Goal: Register for event/course

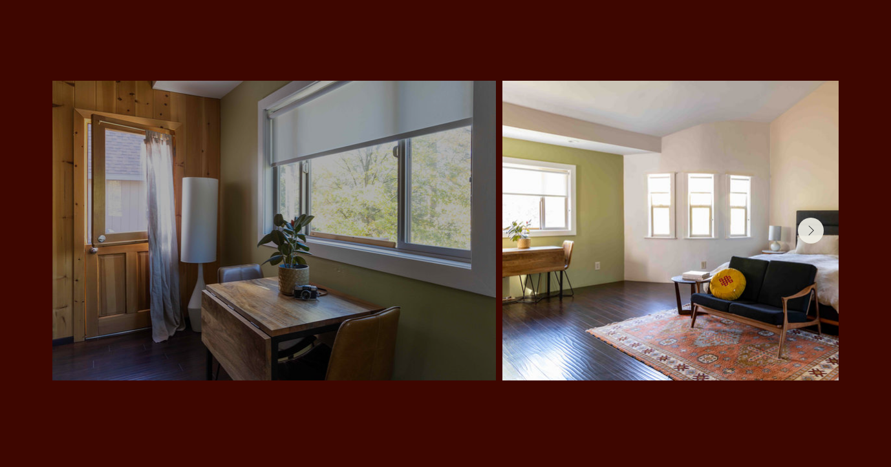
scroll to position [2754, 0]
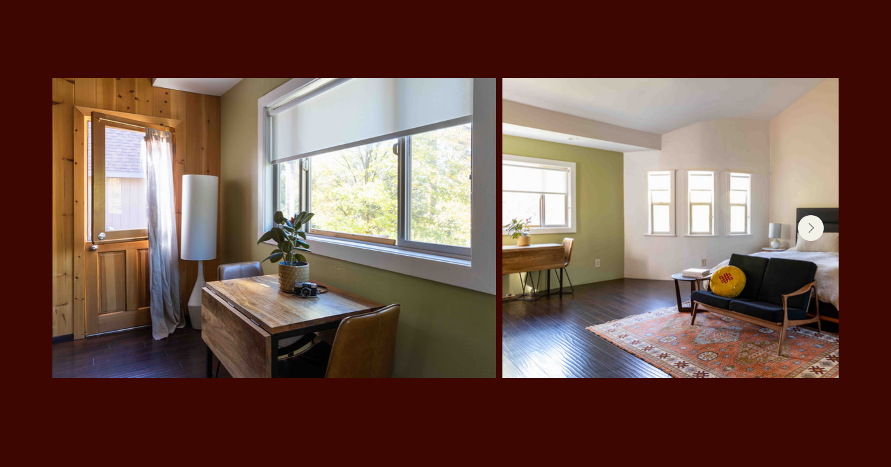
click at [810, 223] on icon "Next Item" at bounding box center [811, 228] width 6 height 11
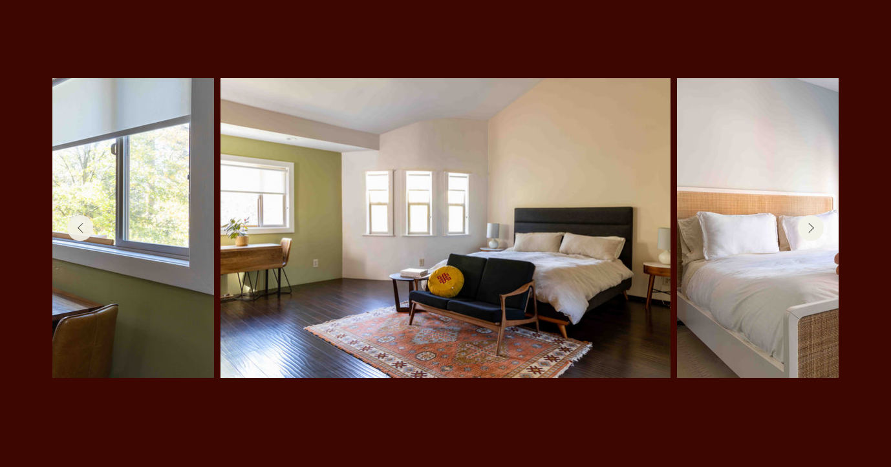
click at [810, 223] on icon "Next Item" at bounding box center [811, 228] width 6 height 11
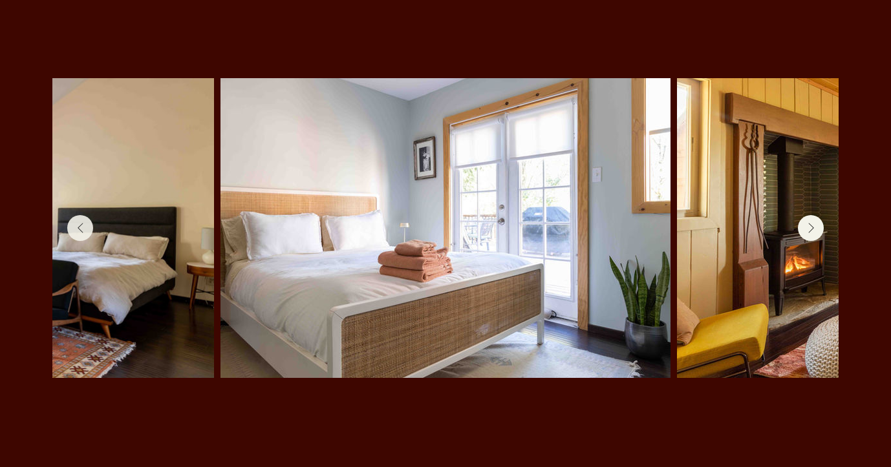
click at [810, 223] on icon "Next Item" at bounding box center [811, 228] width 6 height 11
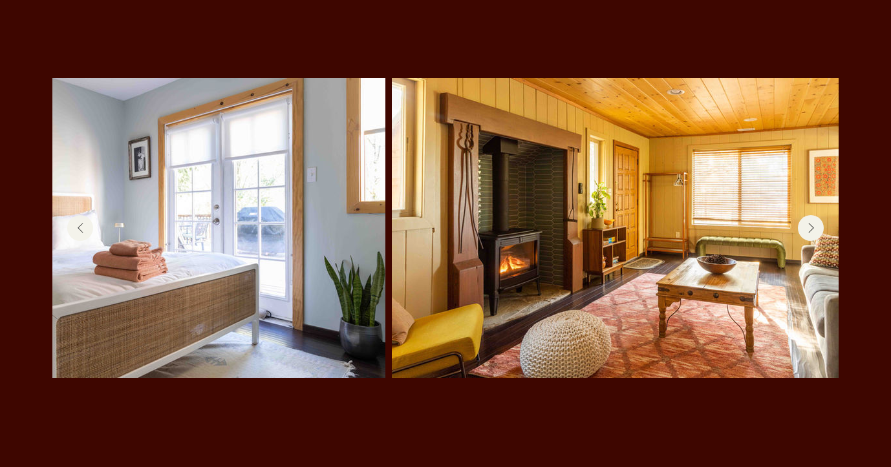
scroll to position [0, 1027]
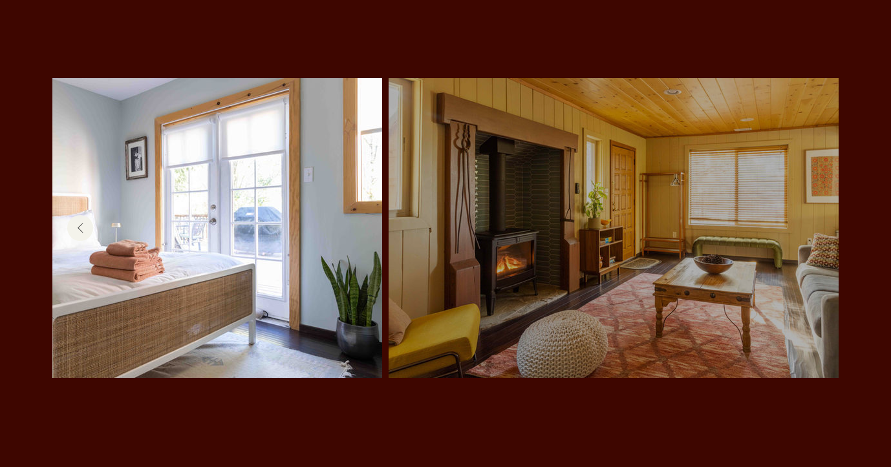
click at [810, 187] on div at bounding box center [613, 228] width 411 height 261
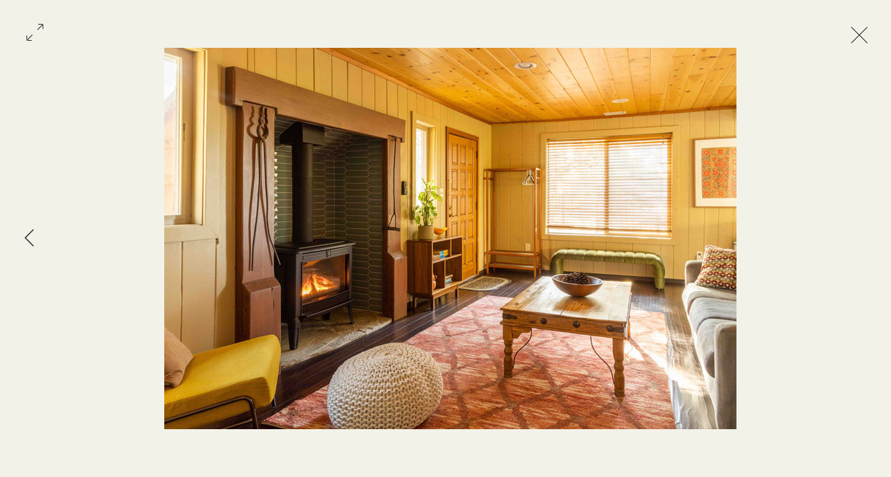
click at [872, 35] on button "Exit expand mode" at bounding box center [859, 33] width 25 height 28
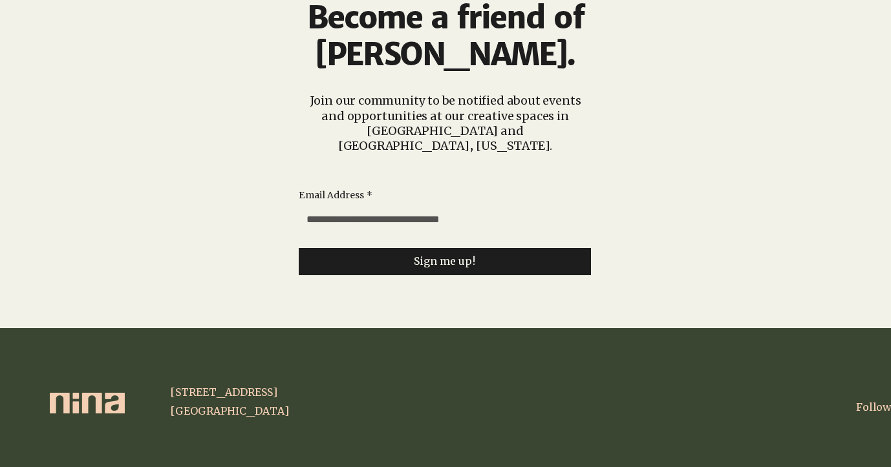
scroll to position [3131, 0]
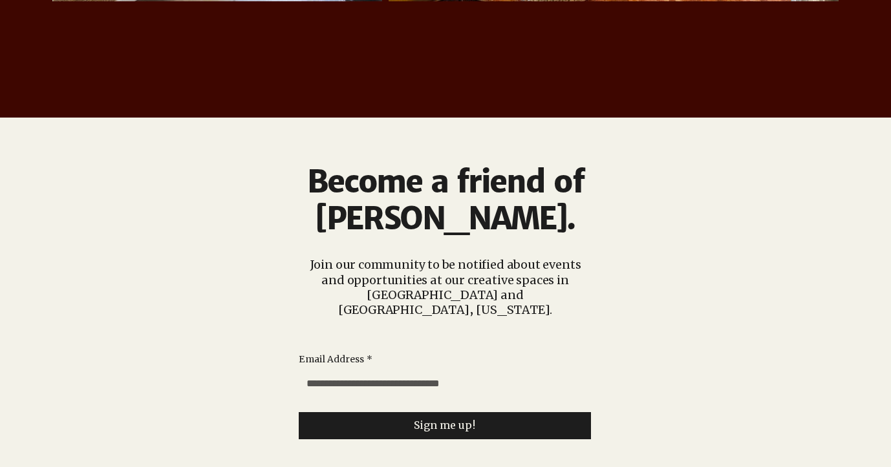
click at [541, 371] on input "Email Address *" at bounding box center [441, 384] width 284 height 26
type input "**********"
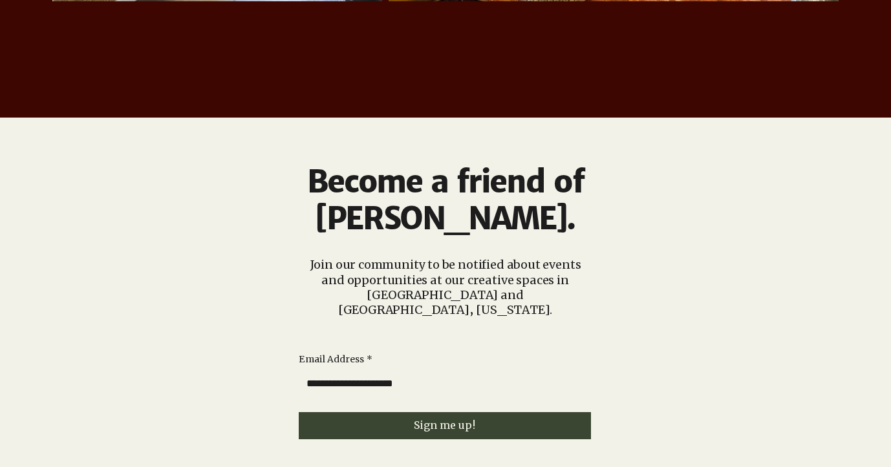
click at [504, 412] on button "Sign me up!" at bounding box center [445, 425] width 292 height 27
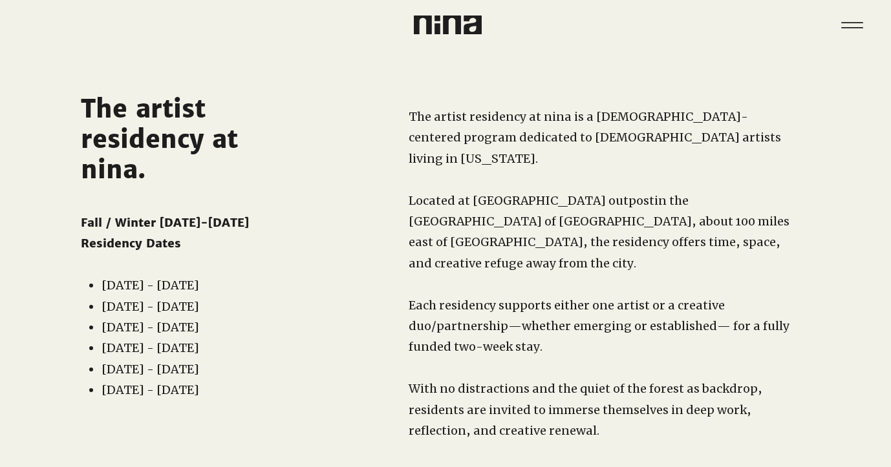
scroll to position [0, 0]
click at [851, 26] on icon "Menu" at bounding box center [852, 25] width 45 height 45
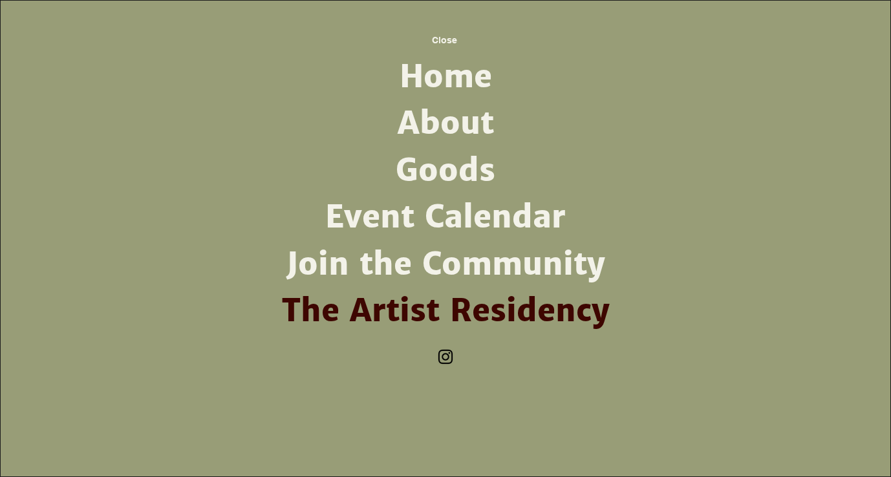
click at [509, 312] on link "The Artist Residency" at bounding box center [445, 311] width 337 height 47
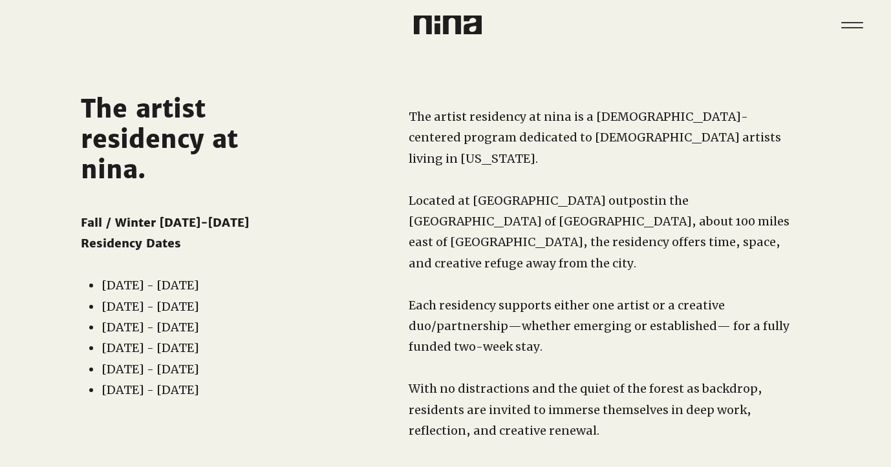
scroll to position [142, 0]
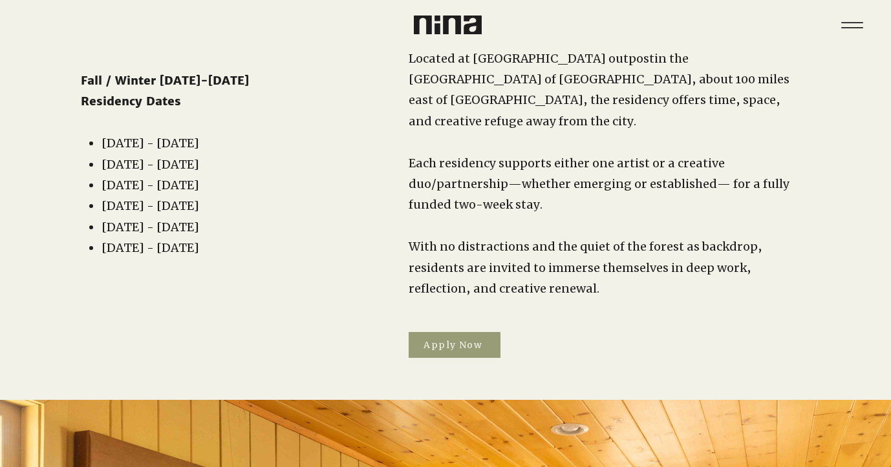
click at [476, 339] on span "Apply Now" at bounding box center [452, 345] width 59 height 12
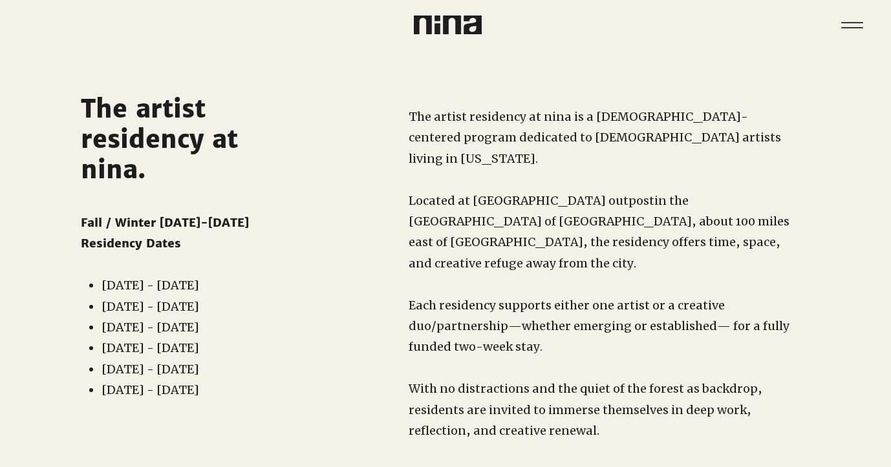
click at [268, 79] on div "main content" at bounding box center [183, 292] width 262 height 484
